Goal: Information Seeking & Learning: Learn about a topic

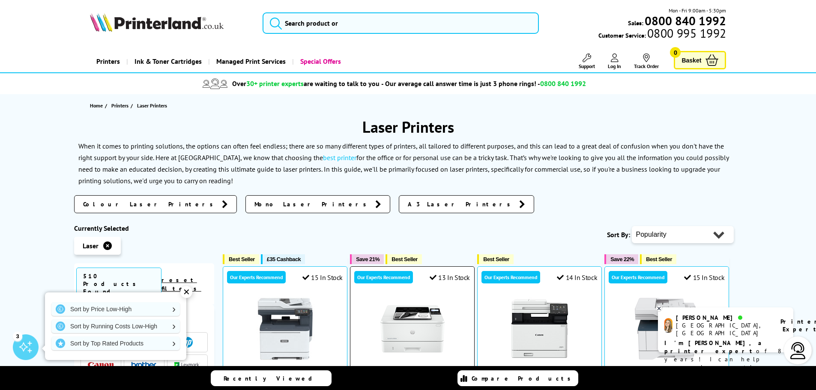
click at [420, 330] on img at bounding box center [412, 329] width 64 height 64
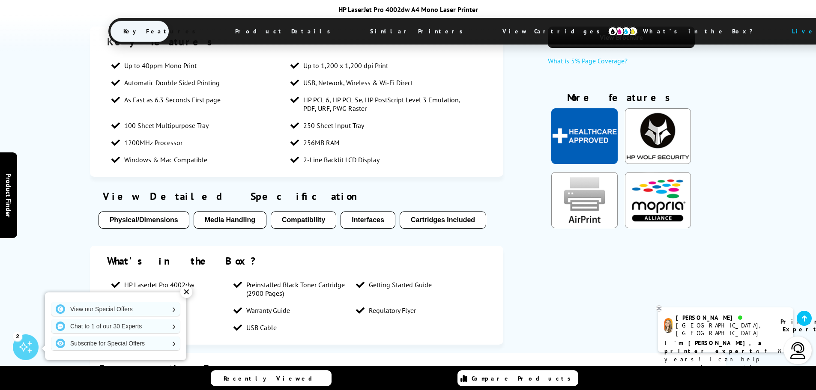
scroll to position [728, 0]
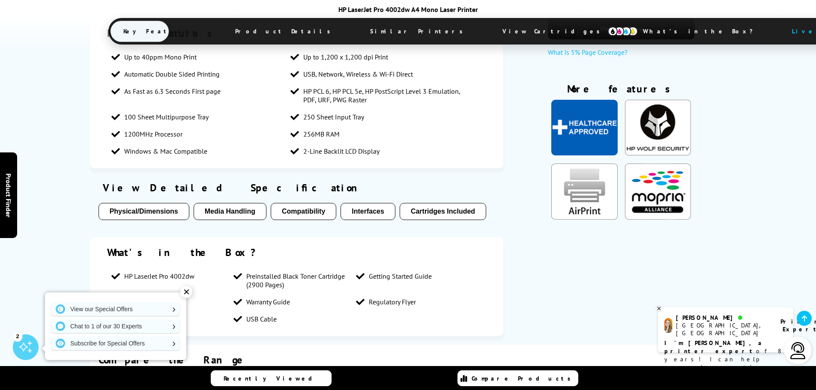
click at [136, 203] on button "Physical/Dimensions" at bounding box center [143, 211] width 91 height 17
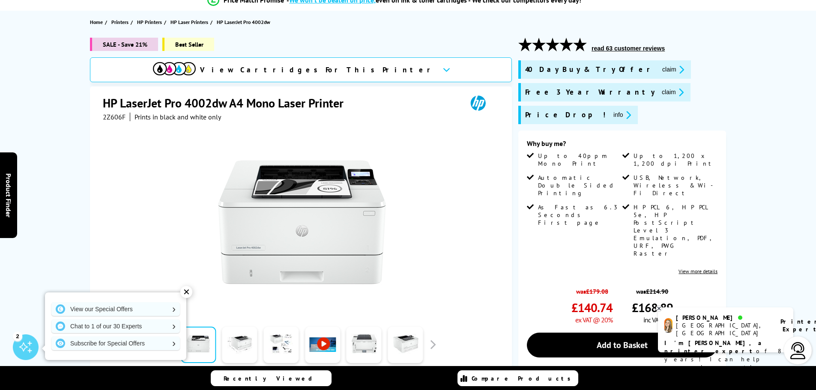
scroll to position [0, 0]
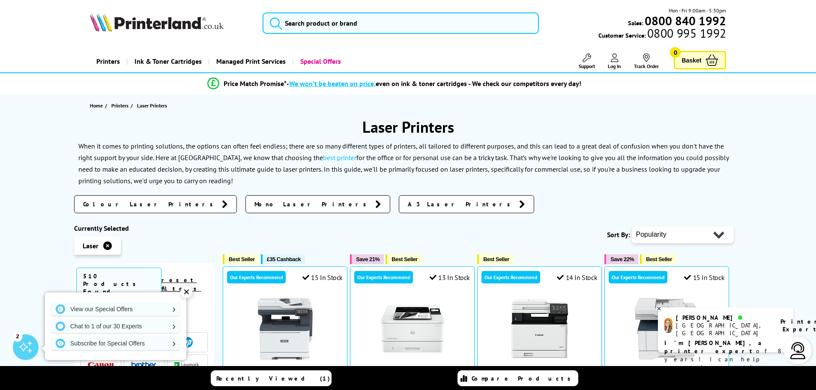
click at [121, 206] on span "Colour Laser Printers" at bounding box center [150, 204] width 134 height 9
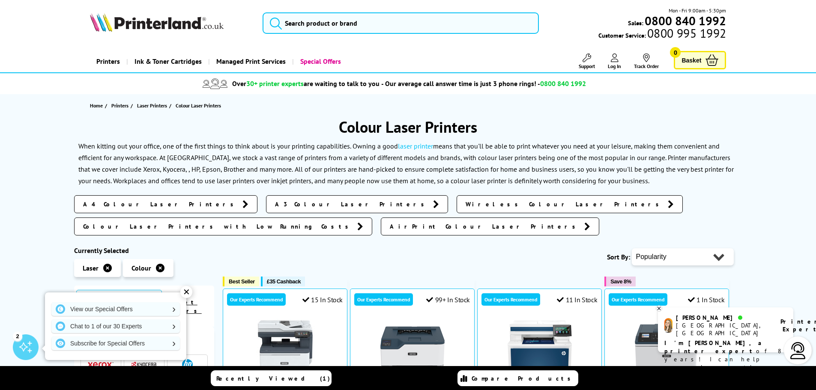
click at [653, 248] on select "Popularity Rating Price - Low to High Price - High to Low Running Costs - Low t…" at bounding box center [683, 256] width 102 height 17
select select "Size"
click at [632, 248] on select "Popularity Rating Price - Low to High Price - High to Low Running Costs - Low t…" at bounding box center [683, 256] width 102 height 17
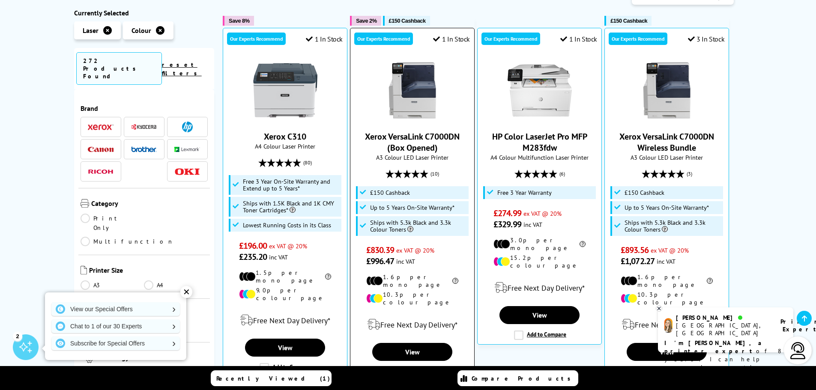
scroll to position [214, 0]
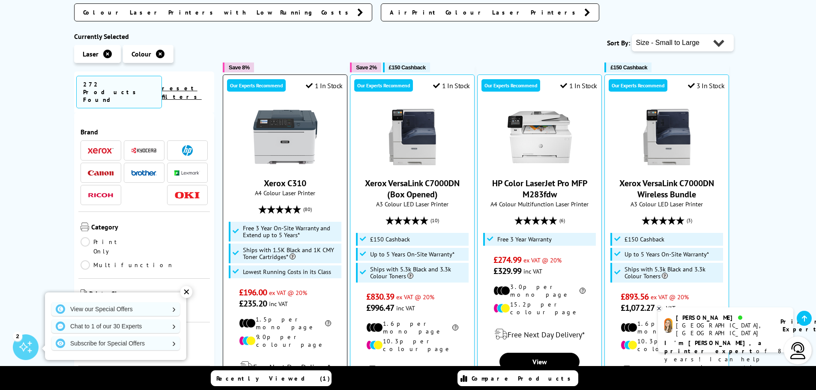
click at [285, 131] on img at bounding box center [285, 137] width 64 height 64
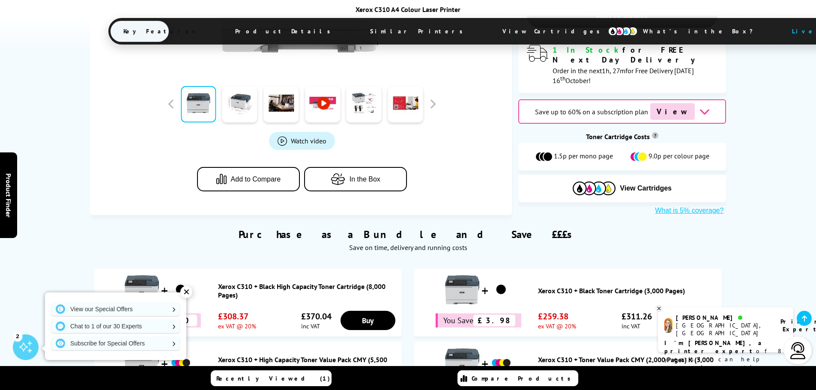
scroll to position [557, 0]
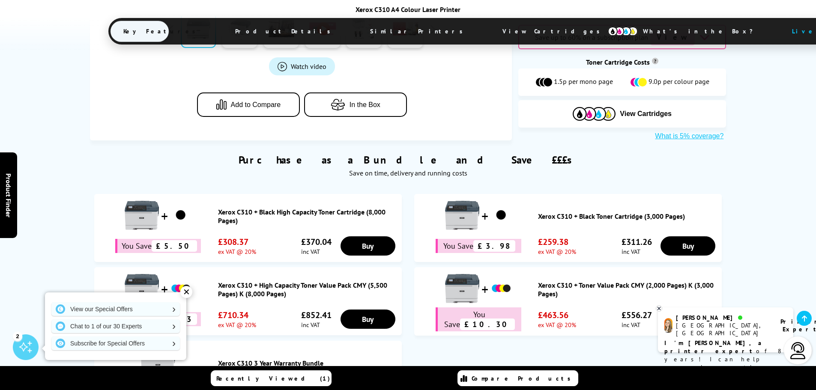
click at [281, 36] on span "Product Details" at bounding box center [284, 31] width 125 height 21
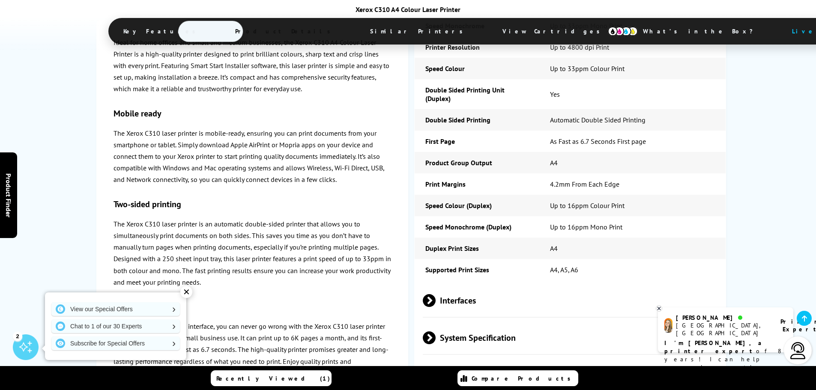
scroll to position [2039, 0]
click at [504, 322] on span "System Specification" at bounding box center [570, 338] width 295 height 32
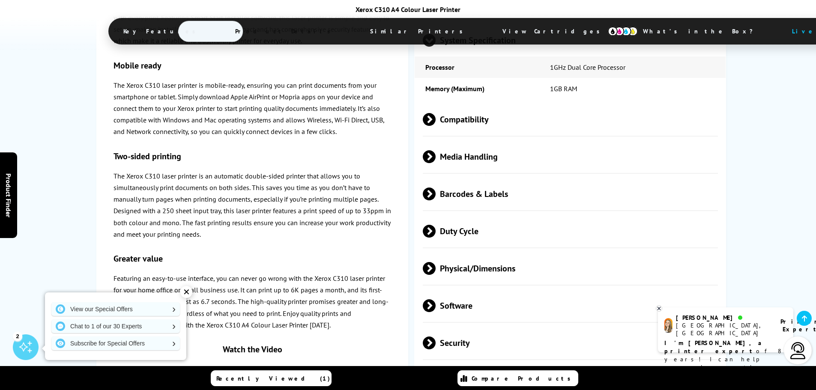
scroll to position [2339, 0]
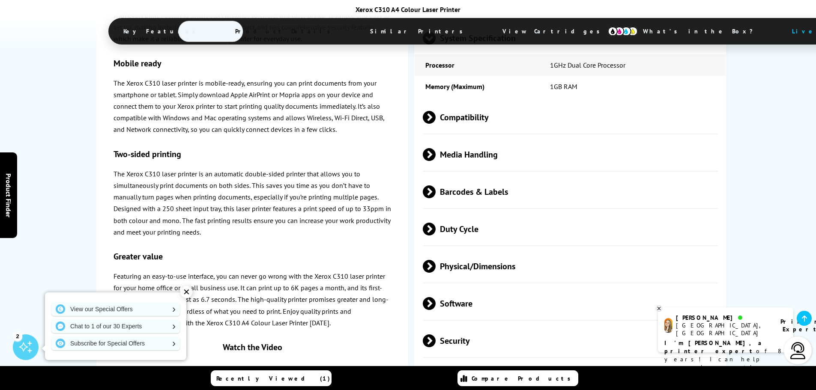
click at [497, 250] on span "Physical/Dimensions" at bounding box center [570, 266] width 295 height 32
